Goal: Communication & Community: Answer question/provide support

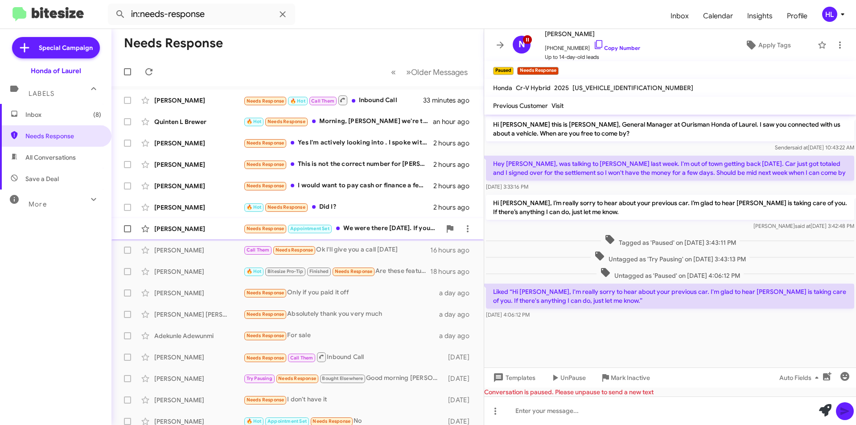
click at [364, 236] on div "[PERSON_NAME] Needs Response Appointment Set We were there [DATE]. If your pric…" at bounding box center [298, 229] width 358 height 18
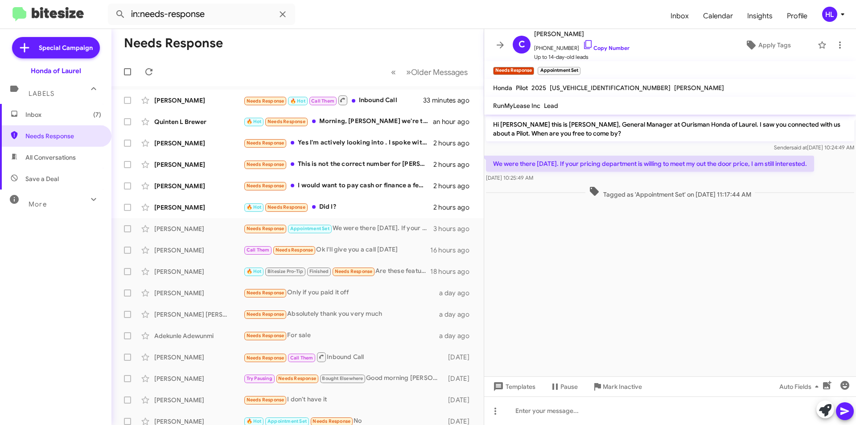
click at [722, 168] on p "We were there [DATE]. If your pricing department is willing to meet my out the …" at bounding box center [650, 164] width 328 height 16
click at [722, 164] on p "We were there [DATE]. If your pricing department is willing to meet my out the …" at bounding box center [650, 164] width 328 height 16
click at [710, 146] on div "Sender said at [DATE] 10:24:49 AM" at bounding box center [670, 147] width 368 height 9
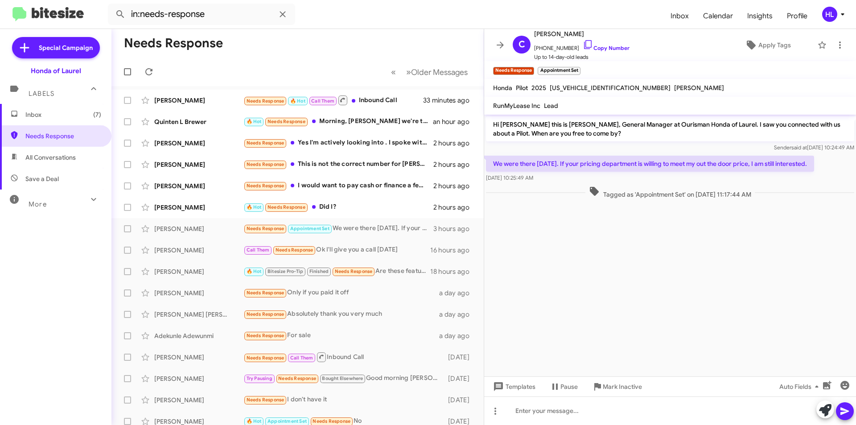
click at [694, 162] on p "We were there [DATE]. If your pricing department is willing to meet my out the …" at bounding box center [650, 164] width 328 height 16
click at [689, 154] on div "We were there [DATE]. If your pricing department is willing to meet my out the …" at bounding box center [670, 169] width 372 height 30
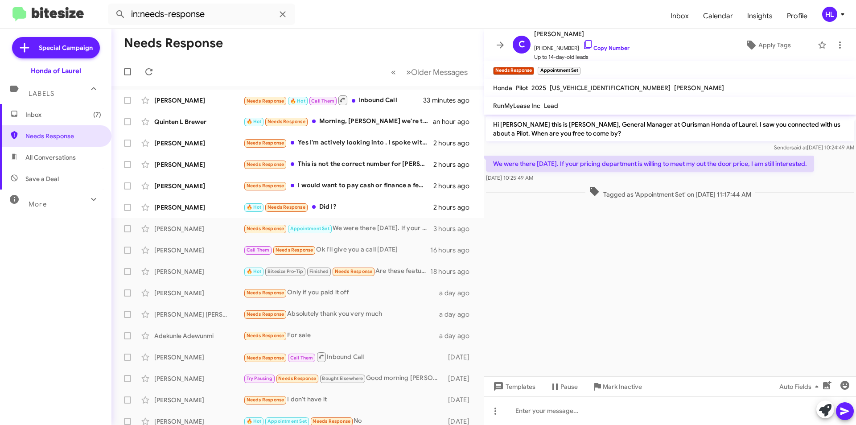
click at [614, 311] on cdk-virtual-scroll-viewport "Hi [PERSON_NAME] this is [PERSON_NAME], General Manager at Ourisman Honda of La…" at bounding box center [670, 246] width 372 height 262
click at [594, 305] on cdk-virtual-scroll-viewport "Hi [PERSON_NAME] this is [PERSON_NAME], General Manager at Ourisman Honda of La…" at bounding box center [670, 246] width 372 height 262
click at [835, 44] on icon at bounding box center [839, 45] width 11 height 11
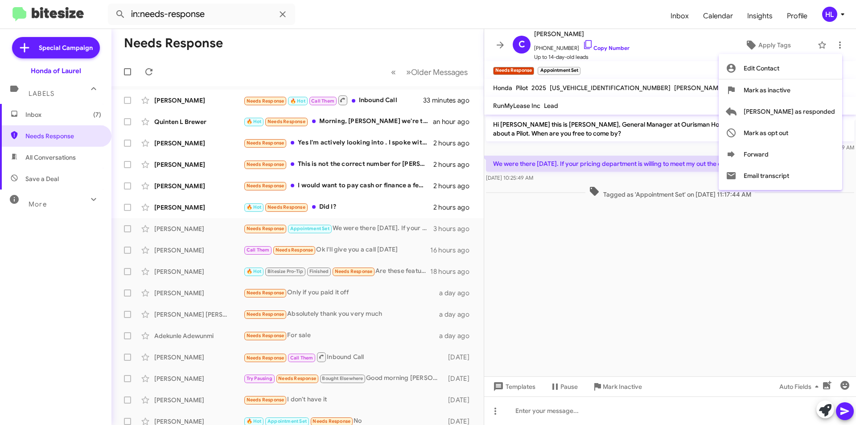
click at [712, 60] on div at bounding box center [428, 212] width 856 height 425
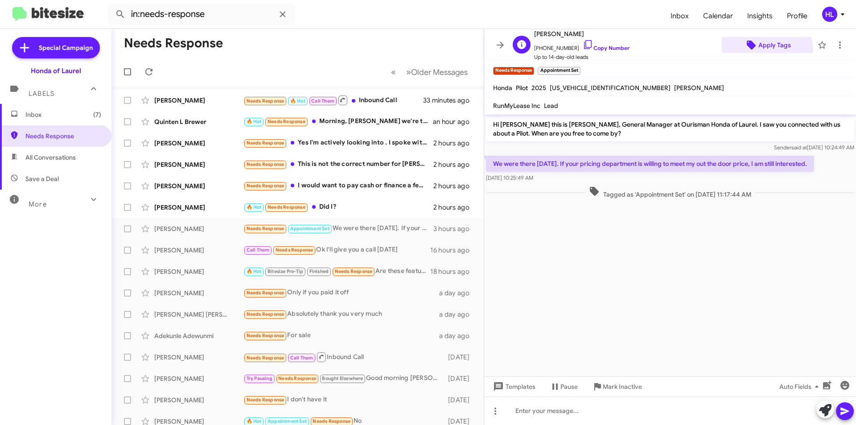
click at [759, 51] on span "Apply Tags" at bounding box center [774, 45] width 33 height 16
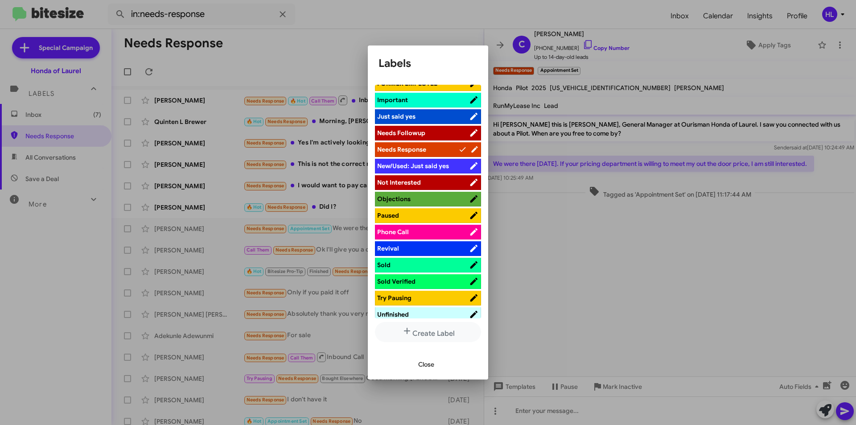
scroll to position [377, 0]
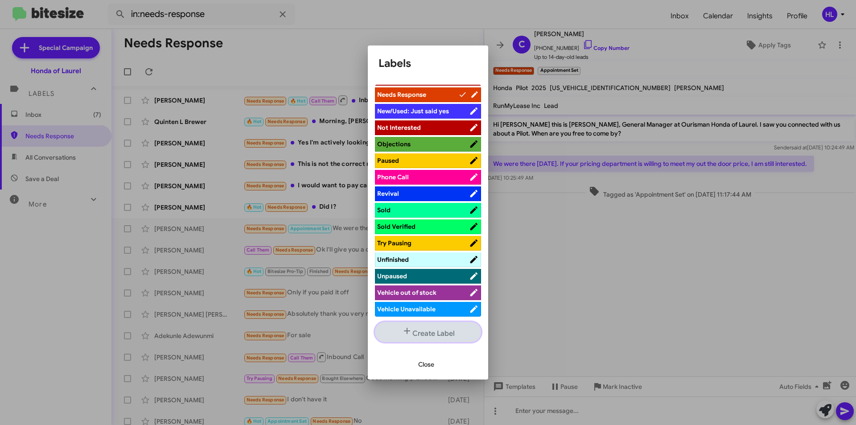
click at [421, 335] on button "Create Label" at bounding box center [428, 332] width 106 height 20
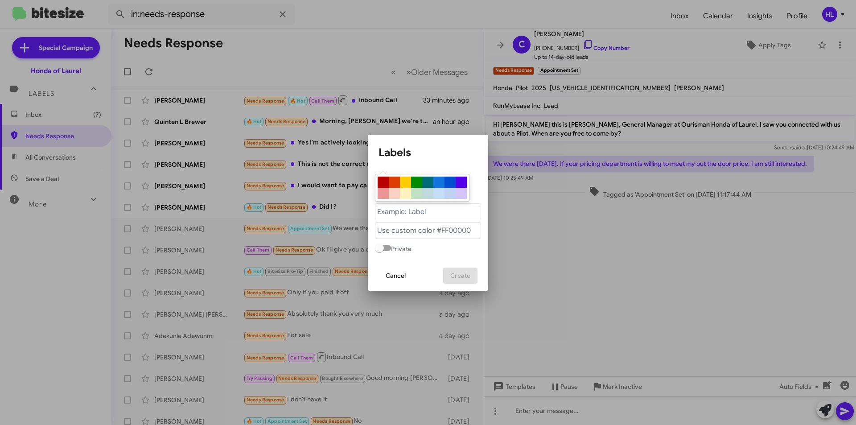
click at [400, 280] on span "Cancel" at bounding box center [396, 275] width 20 height 16
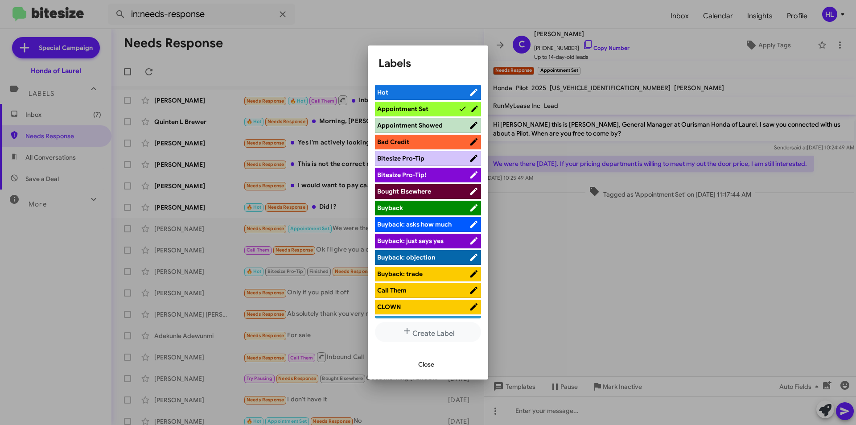
click at [616, 282] on div at bounding box center [428, 212] width 856 height 425
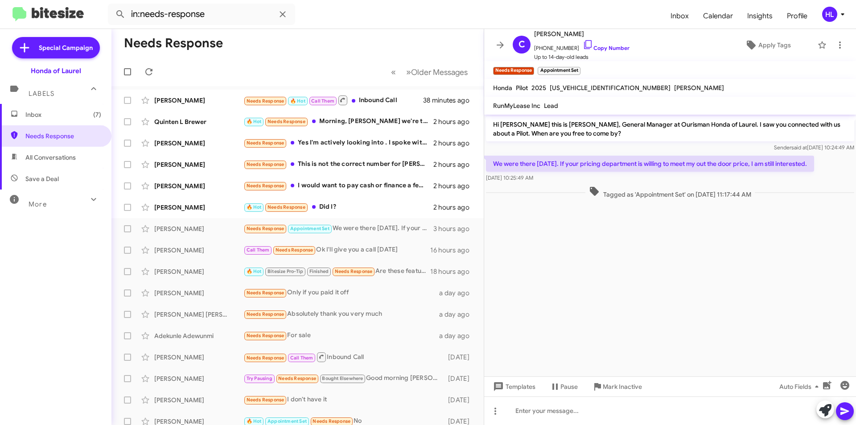
click at [313, 37] on mat-toolbar-row "Needs Response" at bounding box center [297, 43] width 372 height 29
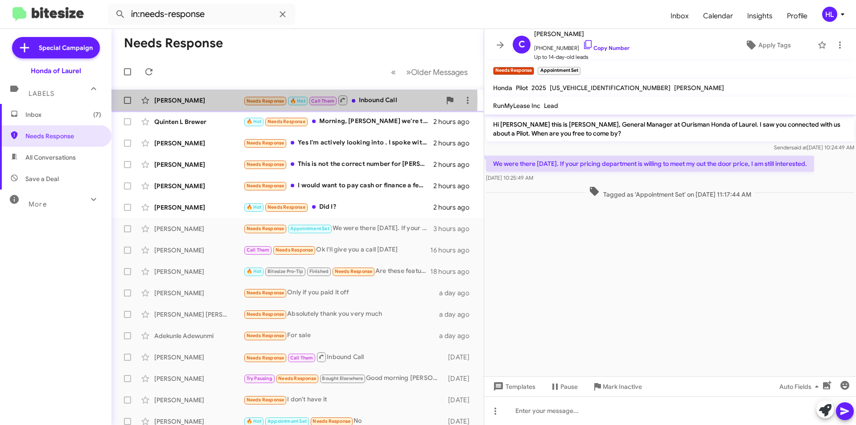
click at [238, 101] on div "[PERSON_NAME]" at bounding box center [198, 100] width 89 height 9
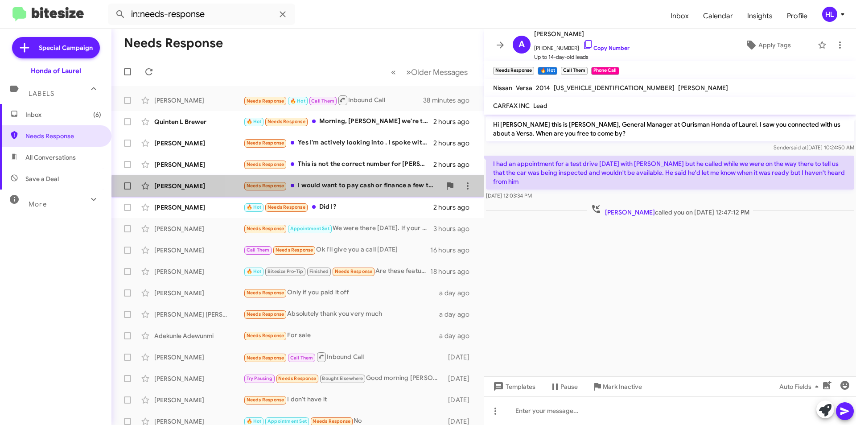
click at [357, 192] on div "[PERSON_NAME] Needs Response I would want to pay cash or finance a few thousand…" at bounding box center [298, 186] width 358 height 18
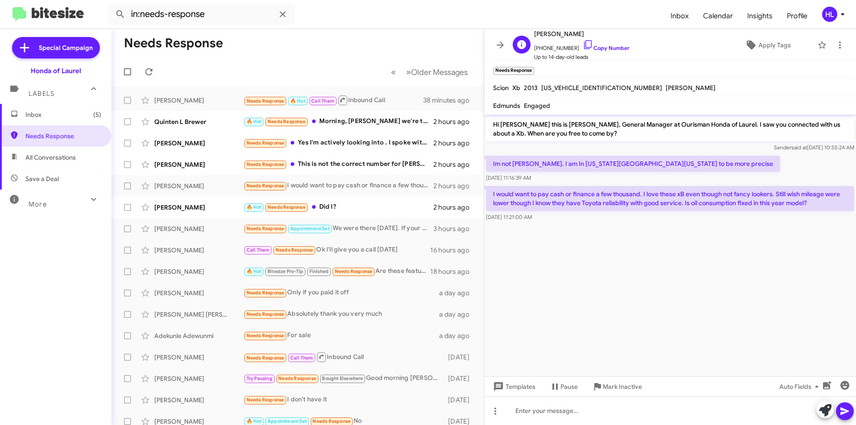
click at [558, 49] on span "[PHONE_NUMBER] Copy Number" at bounding box center [581, 45] width 95 height 13
click at [591, 44] on span "[PHONE_NUMBER] Copy Number" at bounding box center [581, 45] width 95 height 13
click at [590, 47] on link "Copy Number" at bounding box center [606, 48] width 47 height 7
